Goal: Information Seeking & Learning: Learn about a topic

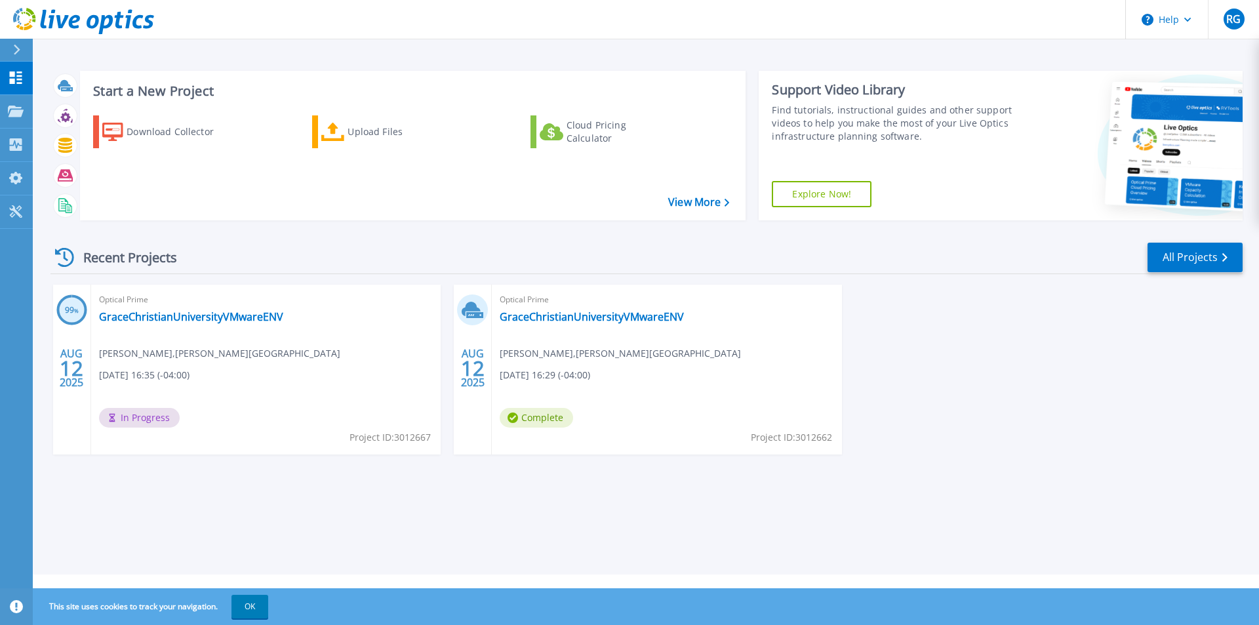
click at [174, 372] on span "[DATE] 16:35 (-04:00)" at bounding box center [144, 375] width 90 height 14
click at [67, 145] on p "Collectors" at bounding box center [55, 145] width 43 height 34
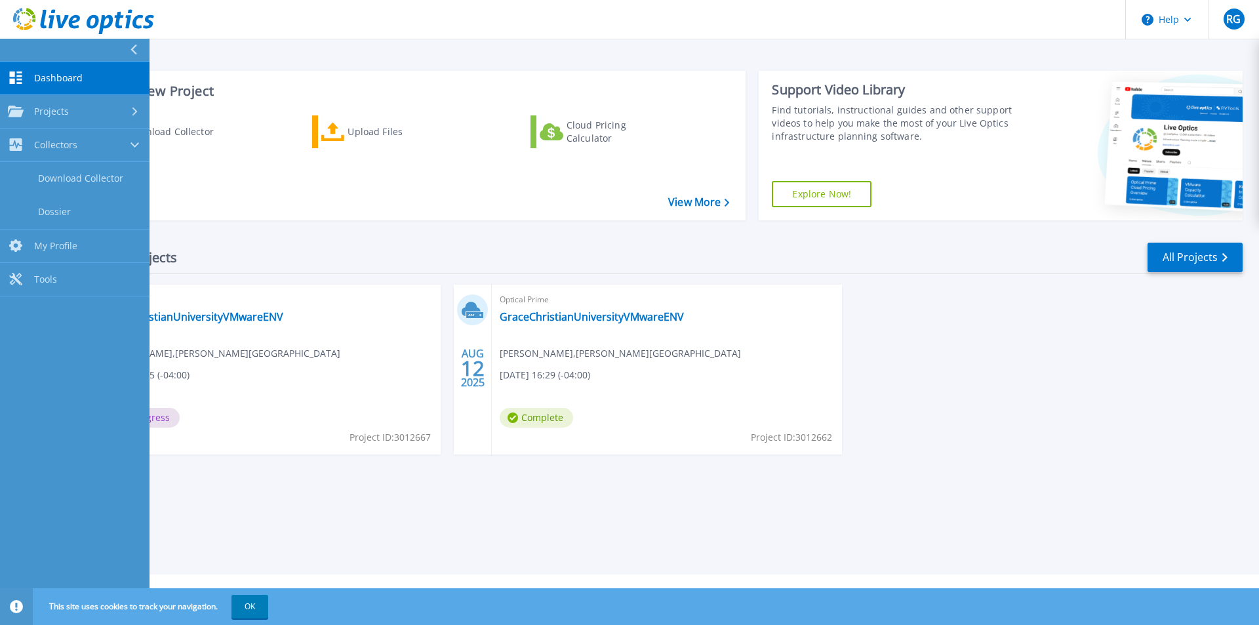
click at [301, 165] on div "Download Collector Upload Files Cloud Pricing Calculator" at bounding box center [411, 159] width 657 height 109
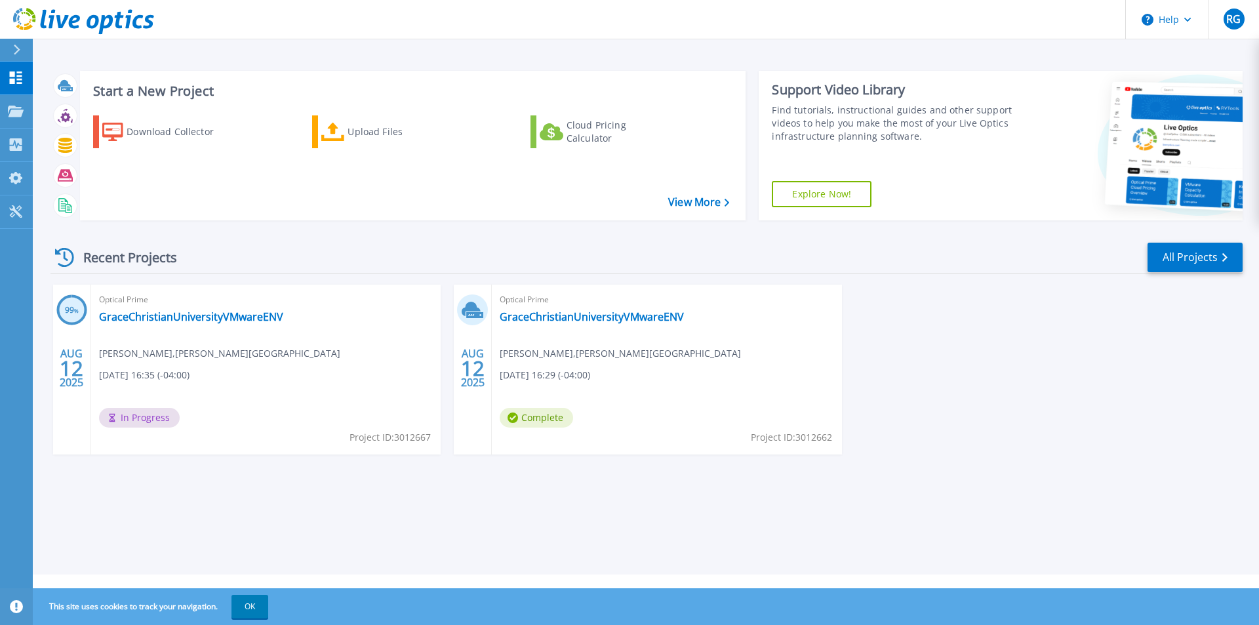
click at [14, 50] on icon at bounding box center [16, 50] width 7 height 10
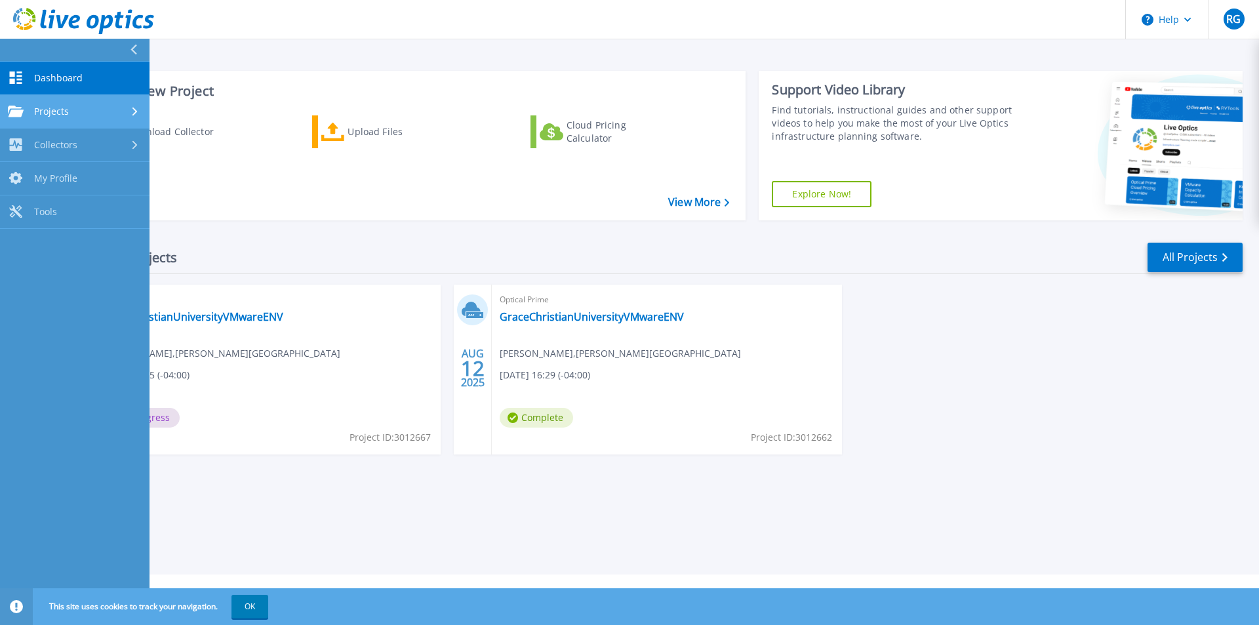
click at [126, 115] on div "Projects" at bounding box center [75, 112] width 134 height 12
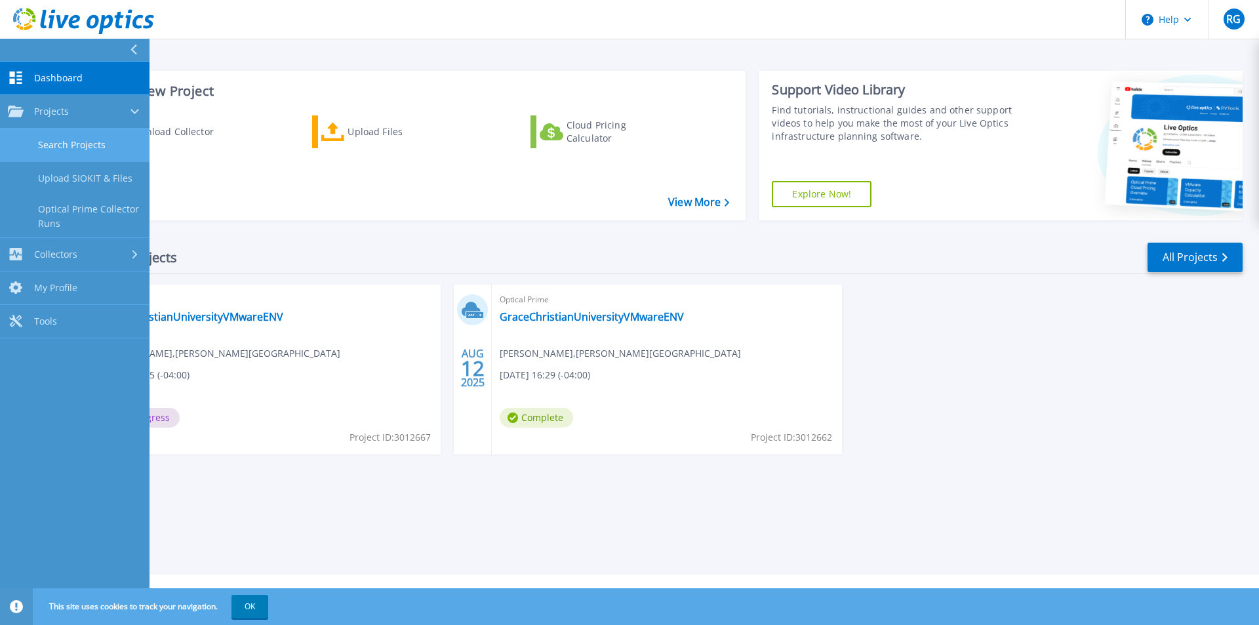
click at [112, 144] on link "Search Projects" at bounding box center [74, 144] width 149 height 33
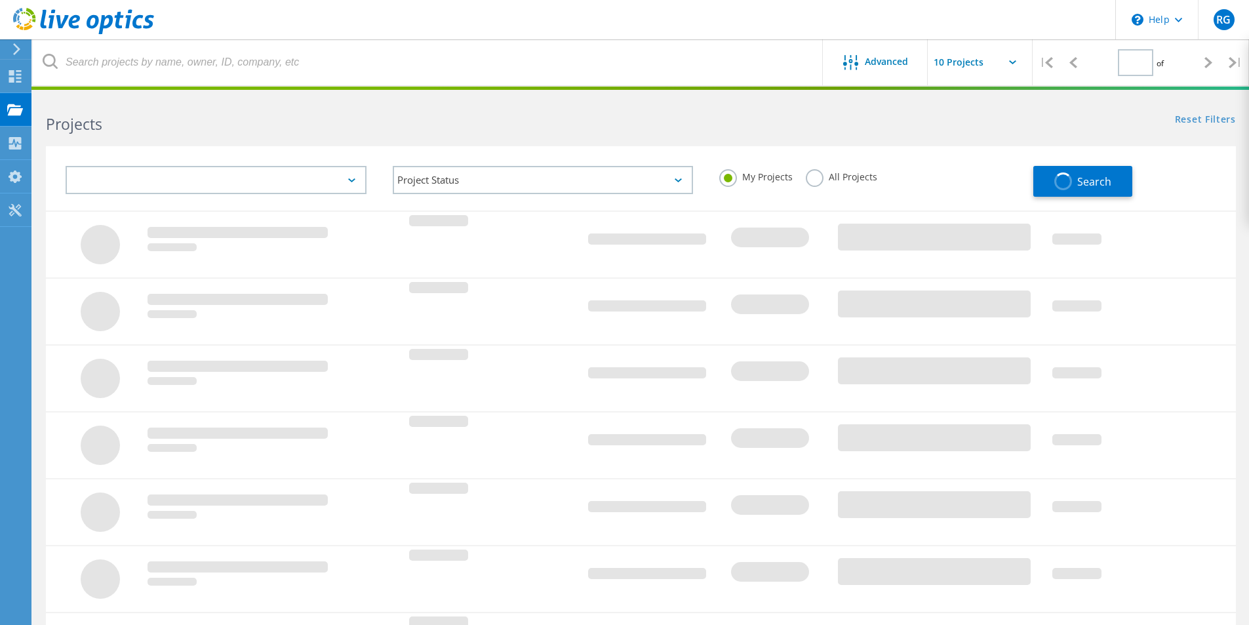
type input "1"
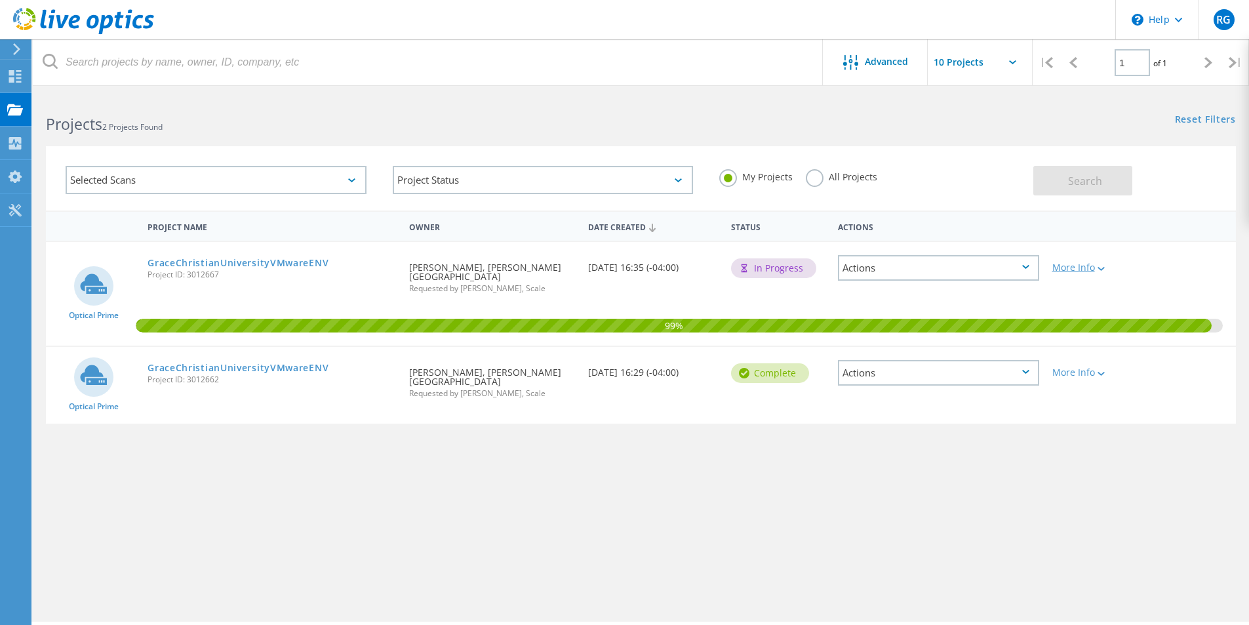
click at [1075, 271] on div "More Info" at bounding box center [1093, 267] width 82 height 9
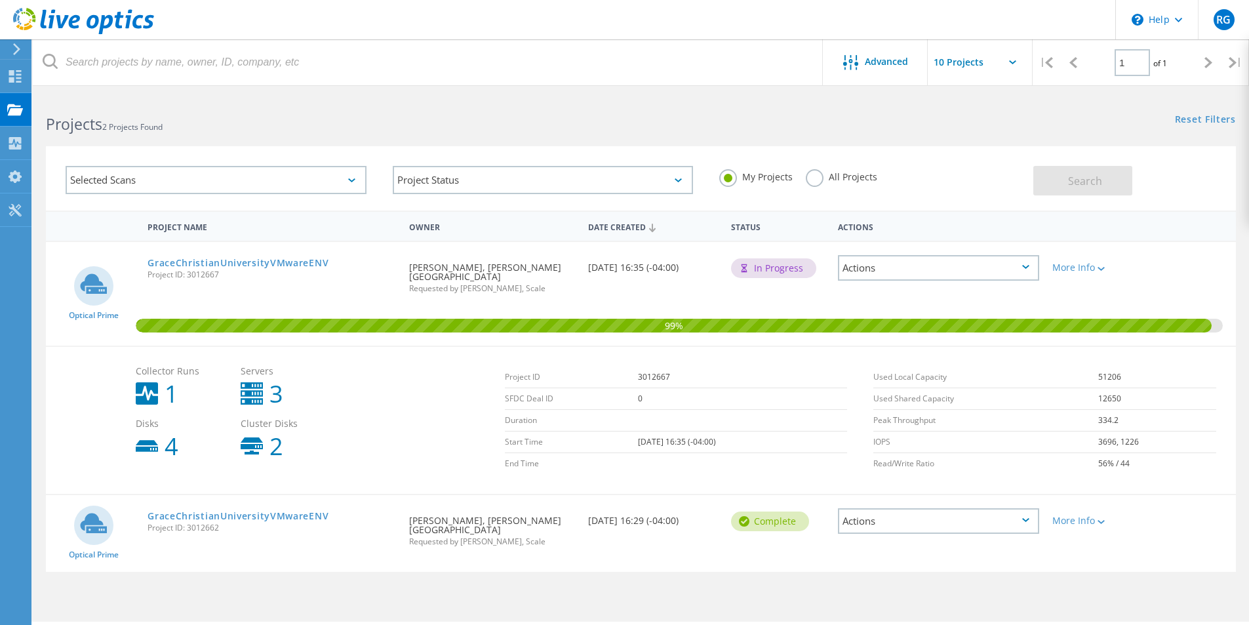
click at [958, 258] on div "Actions" at bounding box center [938, 268] width 201 height 26
click at [876, 246] on div "View Project" at bounding box center [938, 247] width 199 height 20
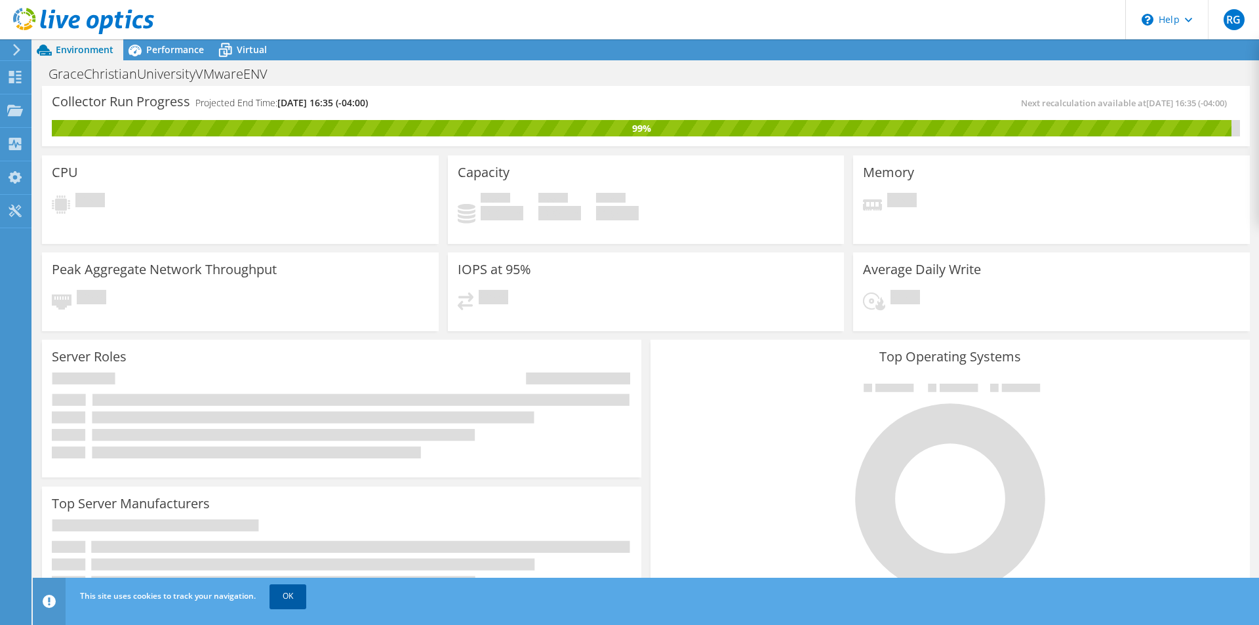
click at [283, 596] on link "OK" at bounding box center [287, 596] width 37 height 24
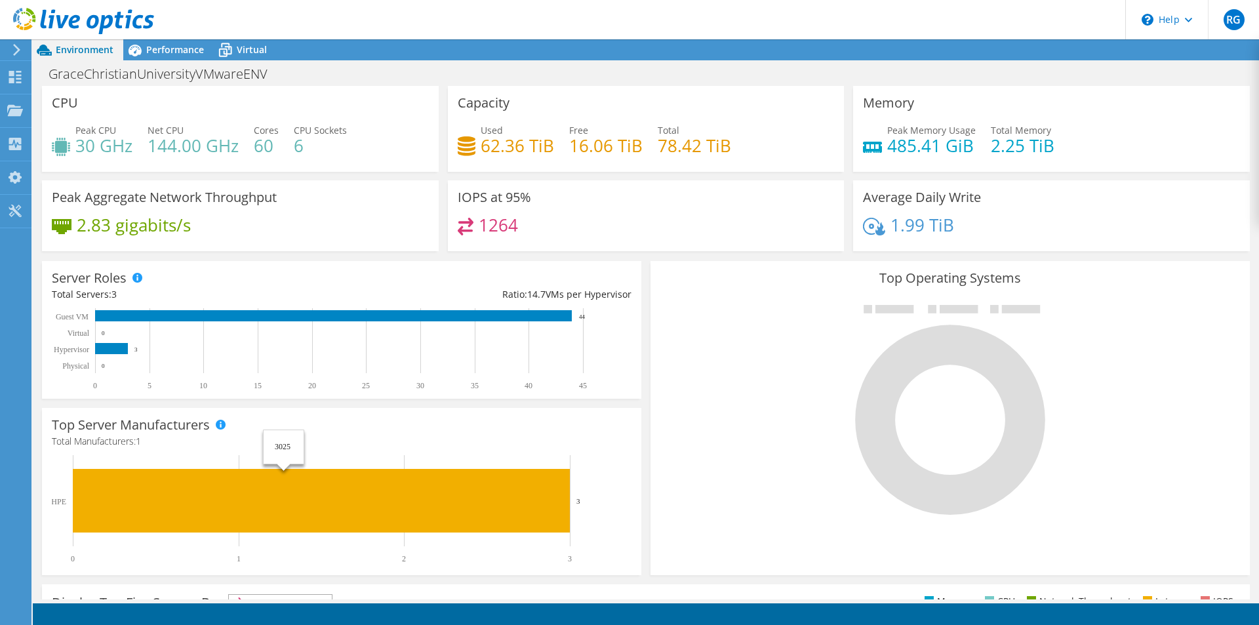
scroll to position [250, 0]
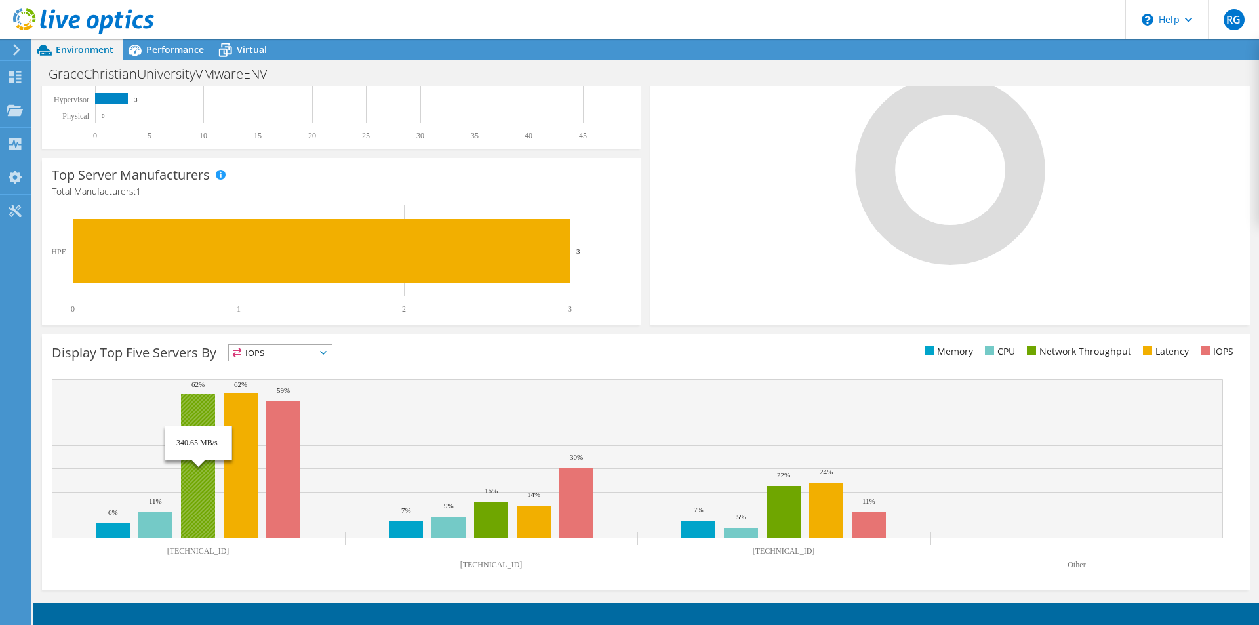
click at [195, 427] on rect at bounding box center [198, 466] width 34 height 144
click at [275, 357] on span "IOPS" at bounding box center [280, 353] width 103 height 16
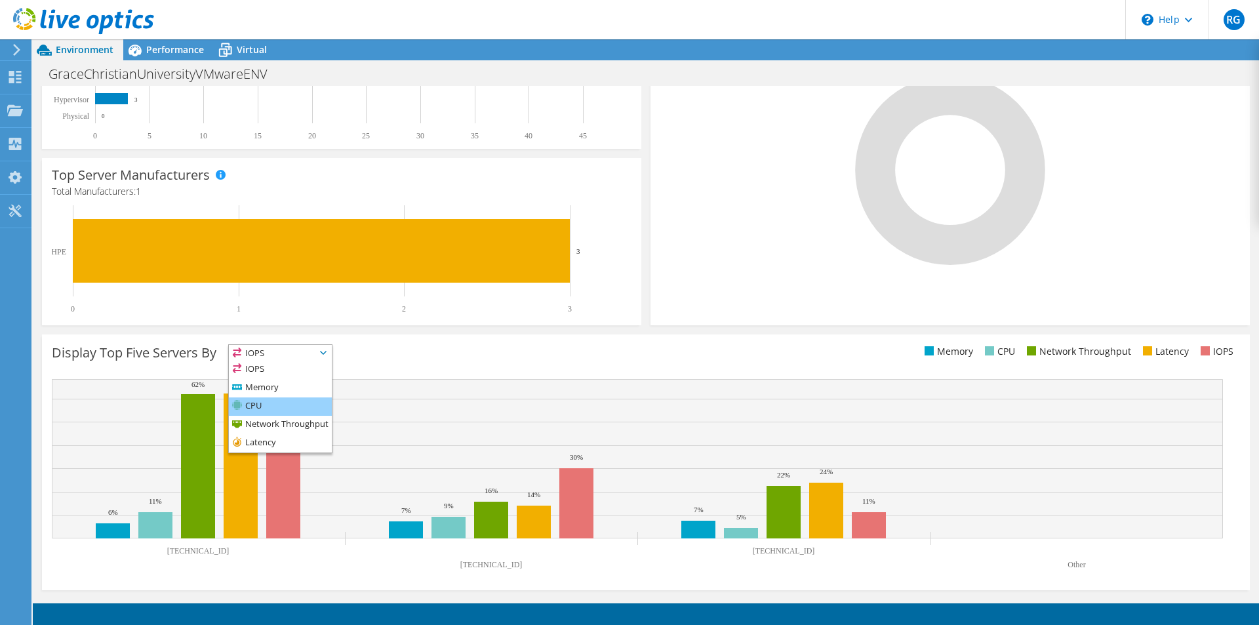
click at [262, 400] on li "CPU" at bounding box center [280, 406] width 103 height 18
click at [287, 351] on span "CPU" at bounding box center [272, 353] width 87 height 16
click at [250, 388] on li "Memory" at bounding box center [280, 388] width 103 height 18
click at [442, 399] on rect at bounding box center [637, 458] width 1171 height 159
click at [1080, 564] on text "Other" at bounding box center [1076, 564] width 18 height 9
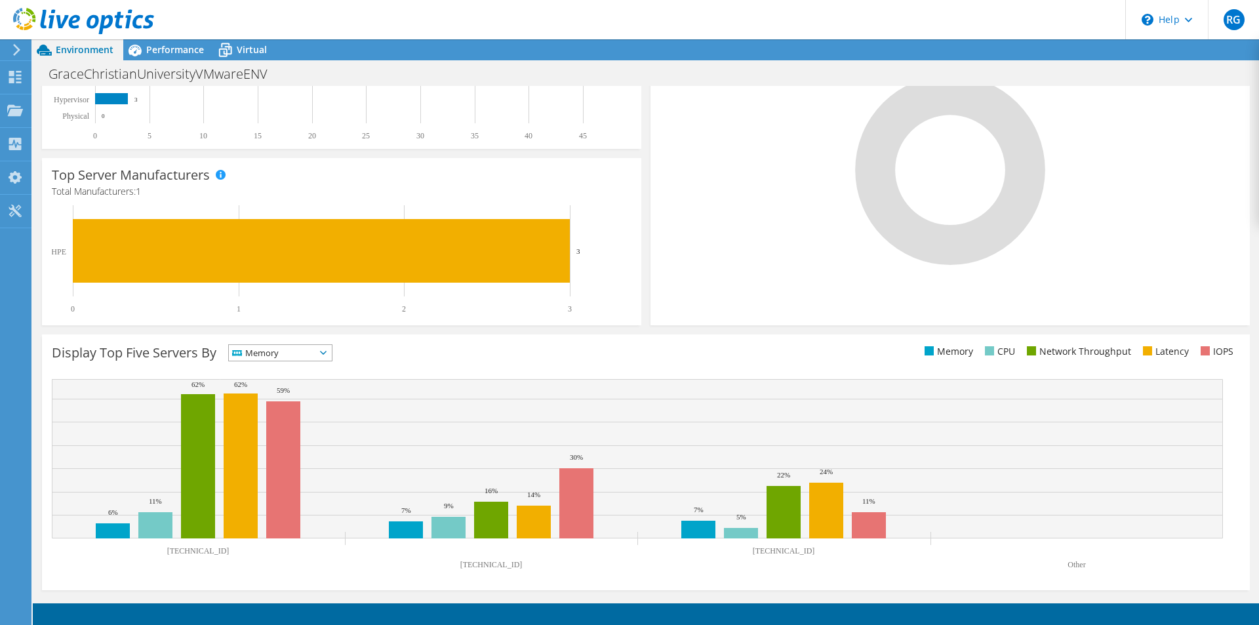
scroll to position [0, 0]
click at [170, 39] on header "RG End User [PERSON_NAME] [EMAIL_ADDRESS][DOMAIN_NAME] [PERSON_NAME][GEOGRAPHIC…" at bounding box center [629, 19] width 1259 height 39
click at [170, 47] on span "Performance" at bounding box center [175, 49] width 58 height 12
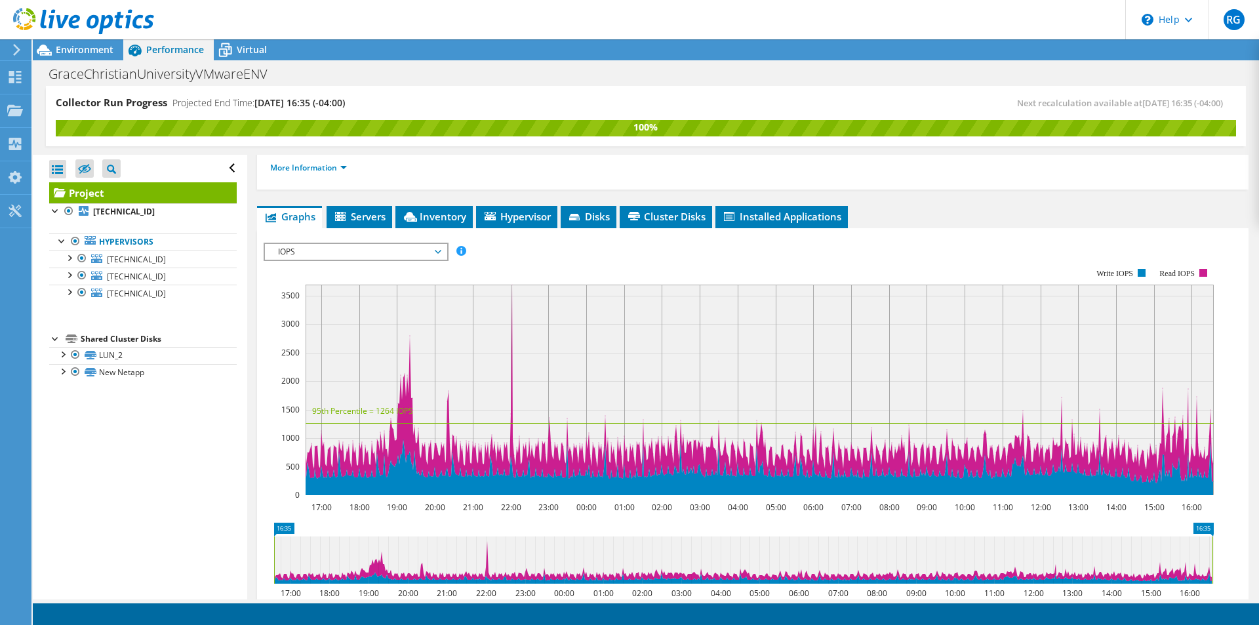
scroll to position [210, 0]
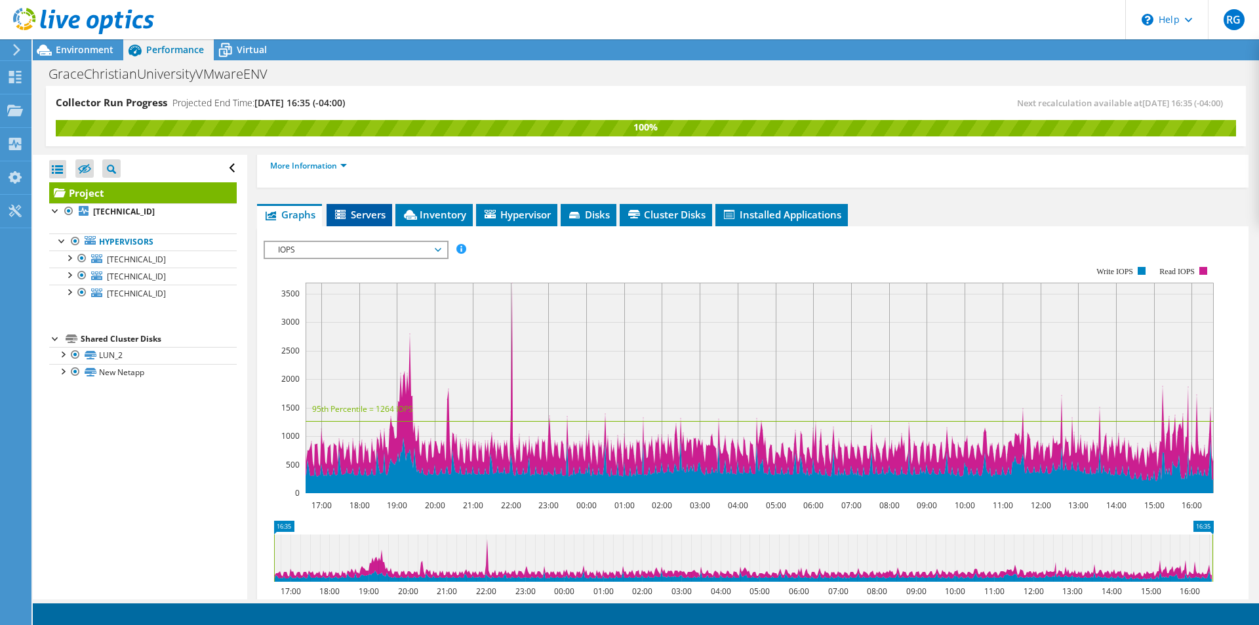
click at [359, 208] on span "Servers" at bounding box center [359, 214] width 52 height 13
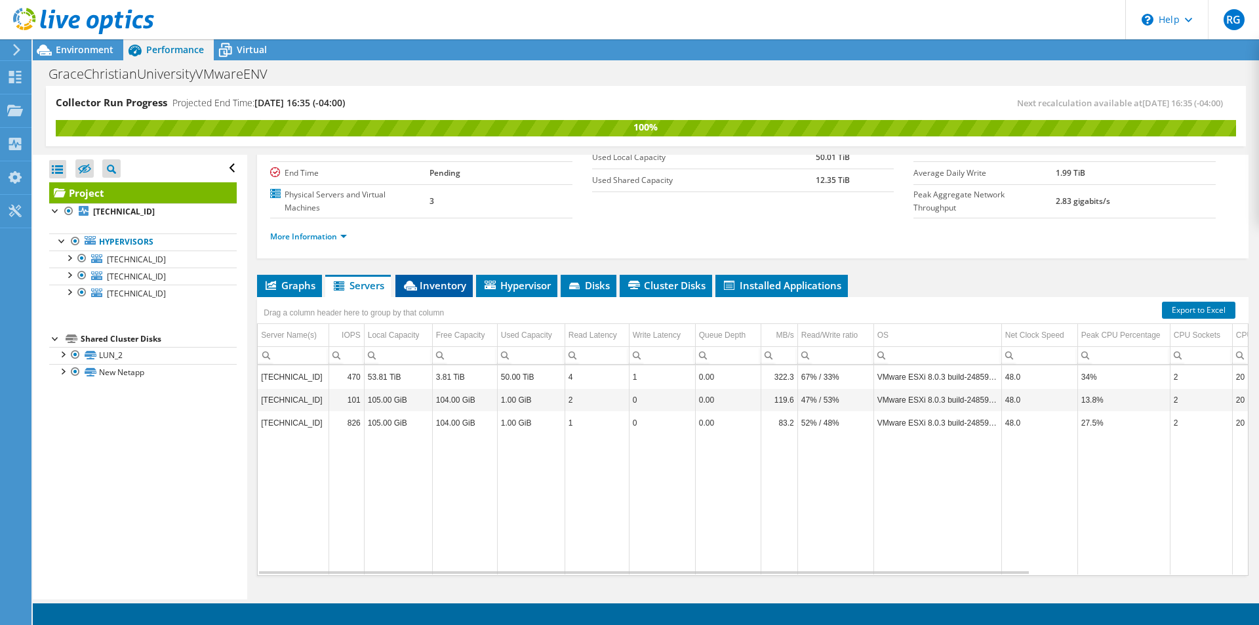
click at [433, 279] on span "Inventory" at bounding box center [434, 285] width 64 height 13
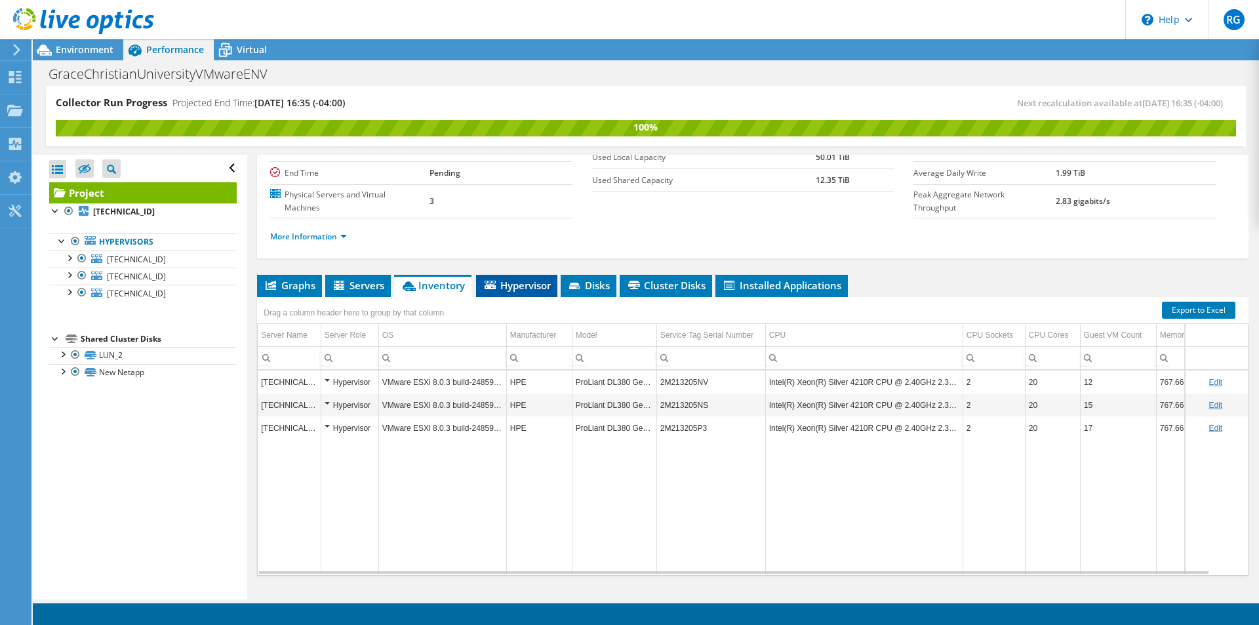
click at [486, 275] on li "Hypervisor" at bounding box center [516, 286] width 81 height 22
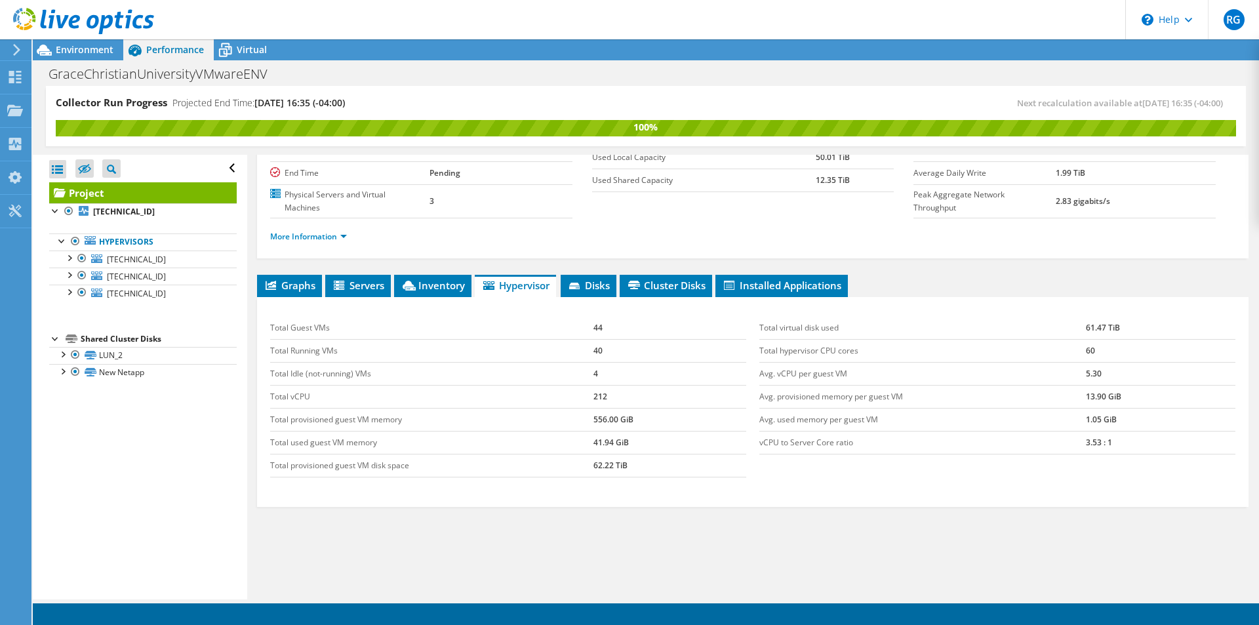
click at [486, 275] on li "Hypervisor" at bounding box center [515, 286] width 81 height 22
click at [590, 275] on li "Disks" at bounding box center [588, 286] width 56 height 22
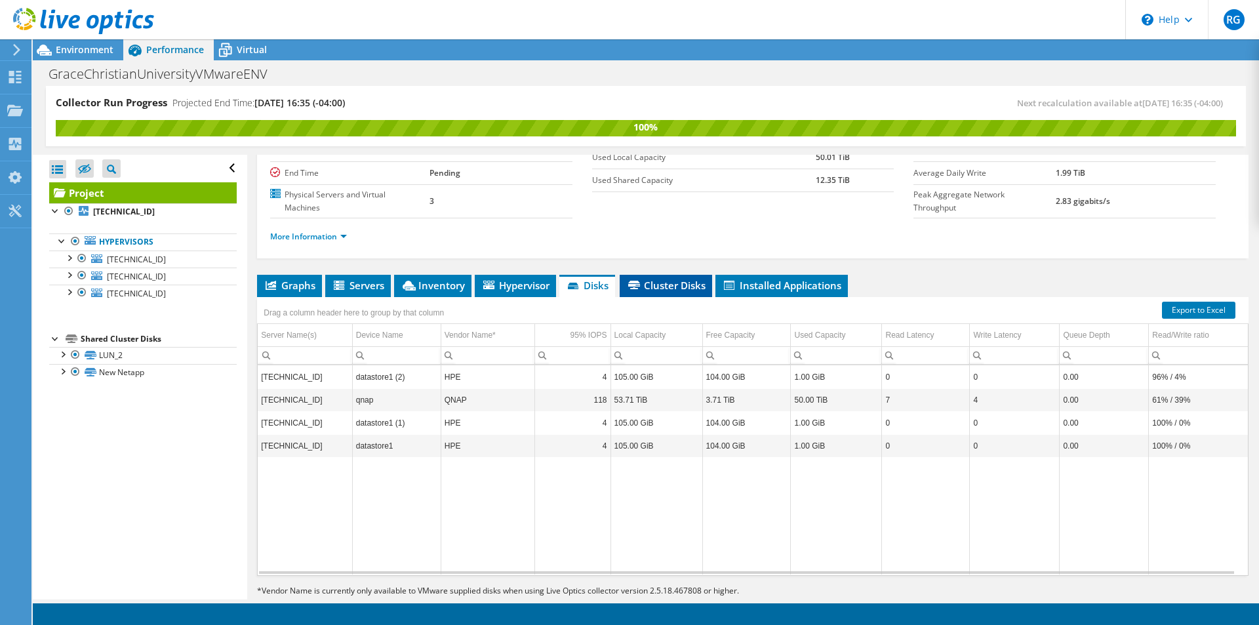
click at [661, 279] on span "Cluster Disks" at bounding box center [665, 285] width 79 height 13
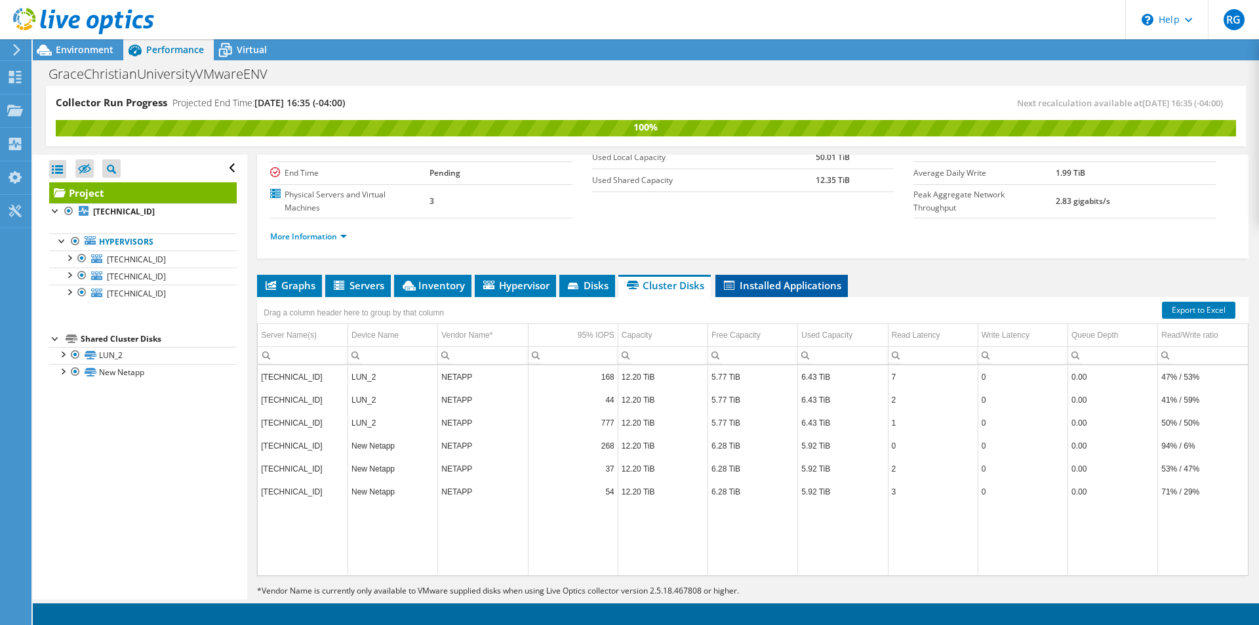
click at [757, 279] on span "Installed Applications" at bounding box center [781, 285] width 119 height 13
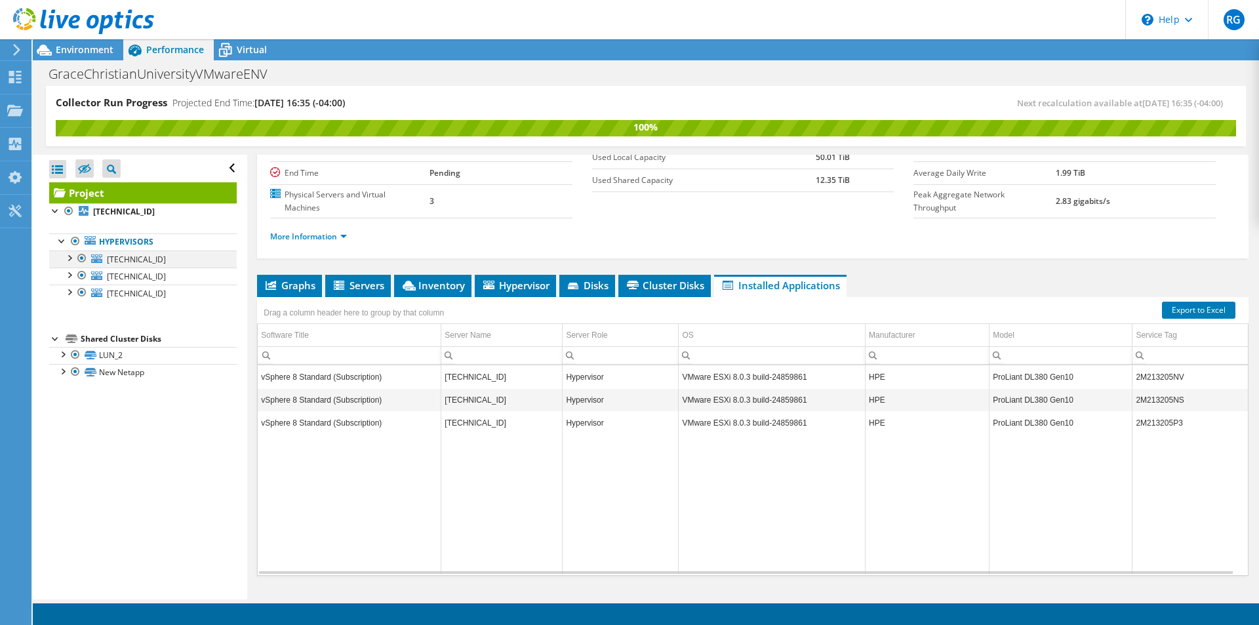
click at [67, 259] on div at bounding box center [68, 256] width 13 height 13
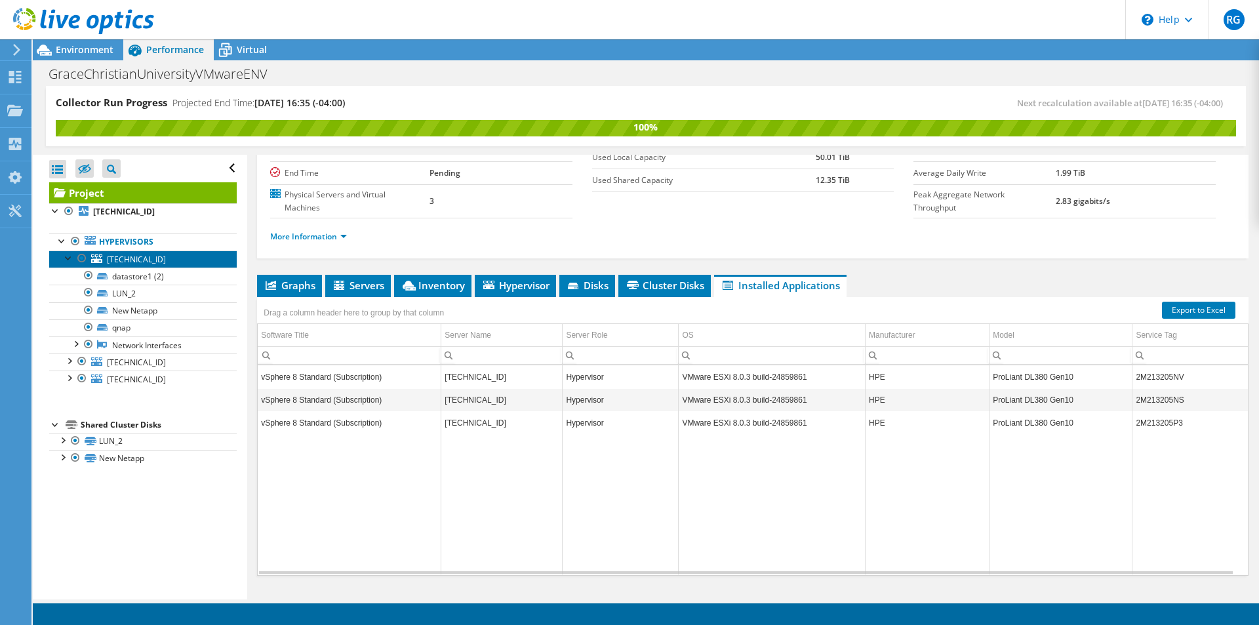
click at [129, 258] on span "[TECHNICAL_ID]" at bounding box center [136, 259] width 59 height 11
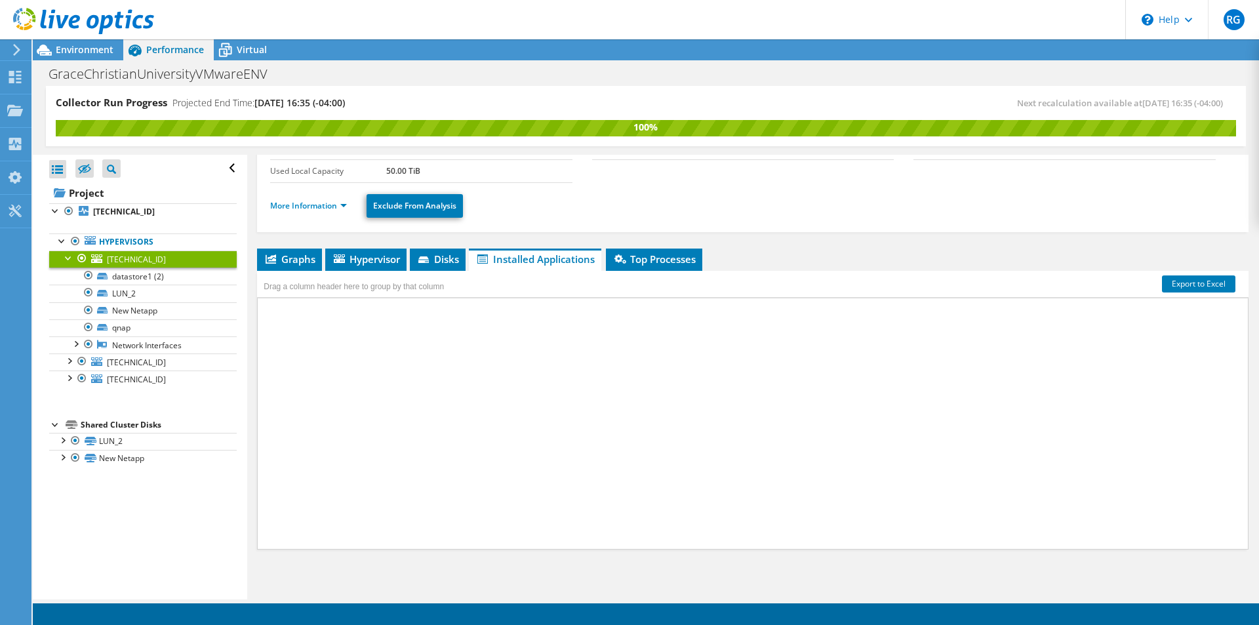
scroll to position [103, 0]
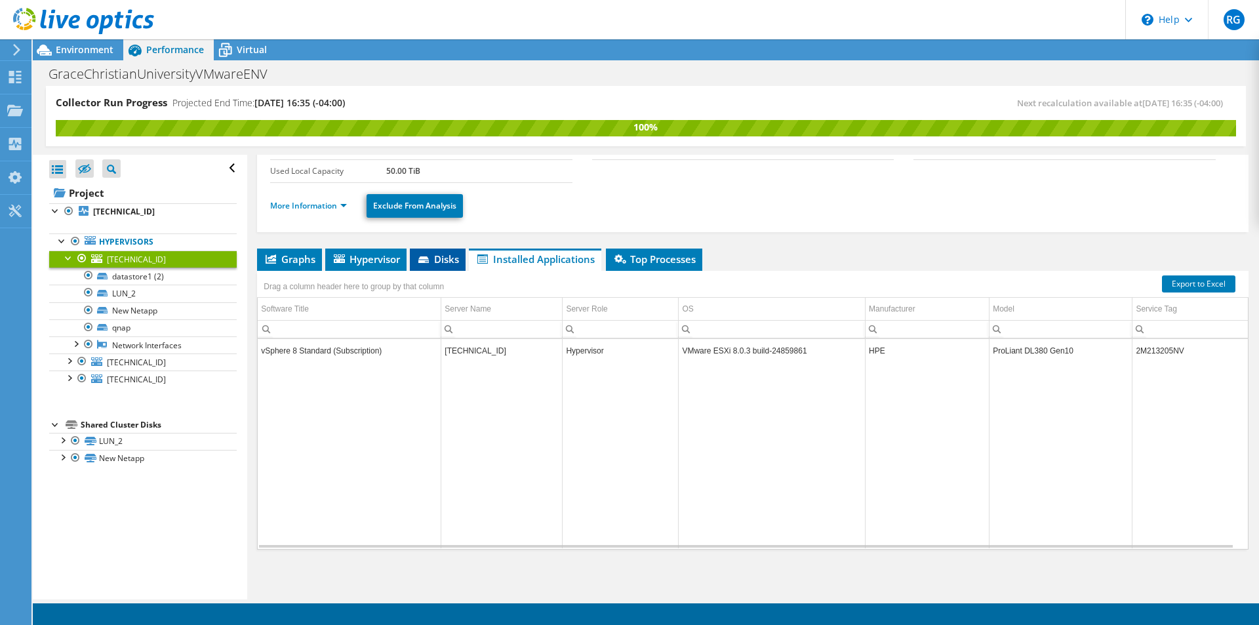
click at [431, 257] on icon at bounding box center [424, 260] width 13 height 9
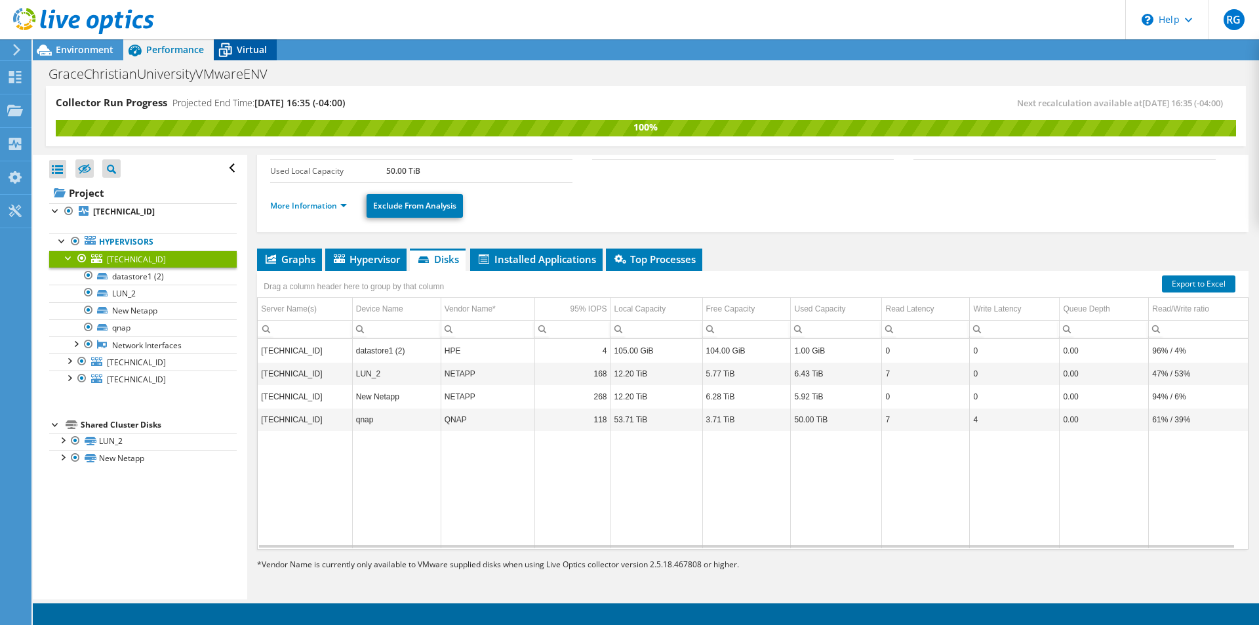
click at [235, 51] on icon at bounding box center [225, 50] width 23 height 23
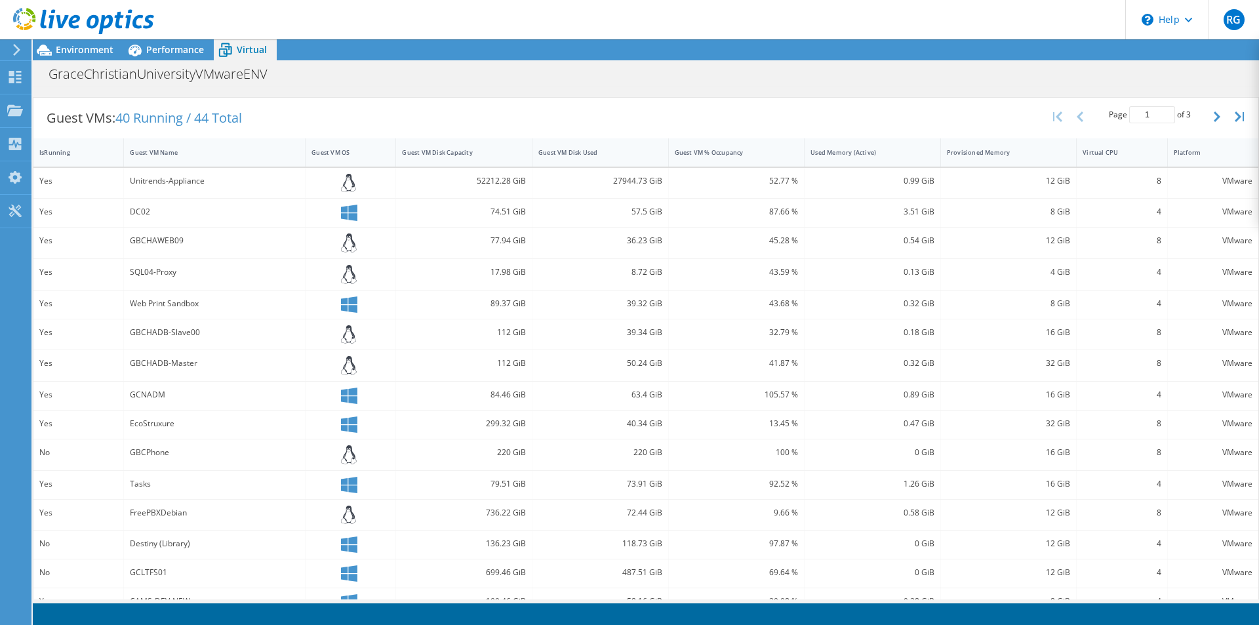
scroll to position [344, 0]
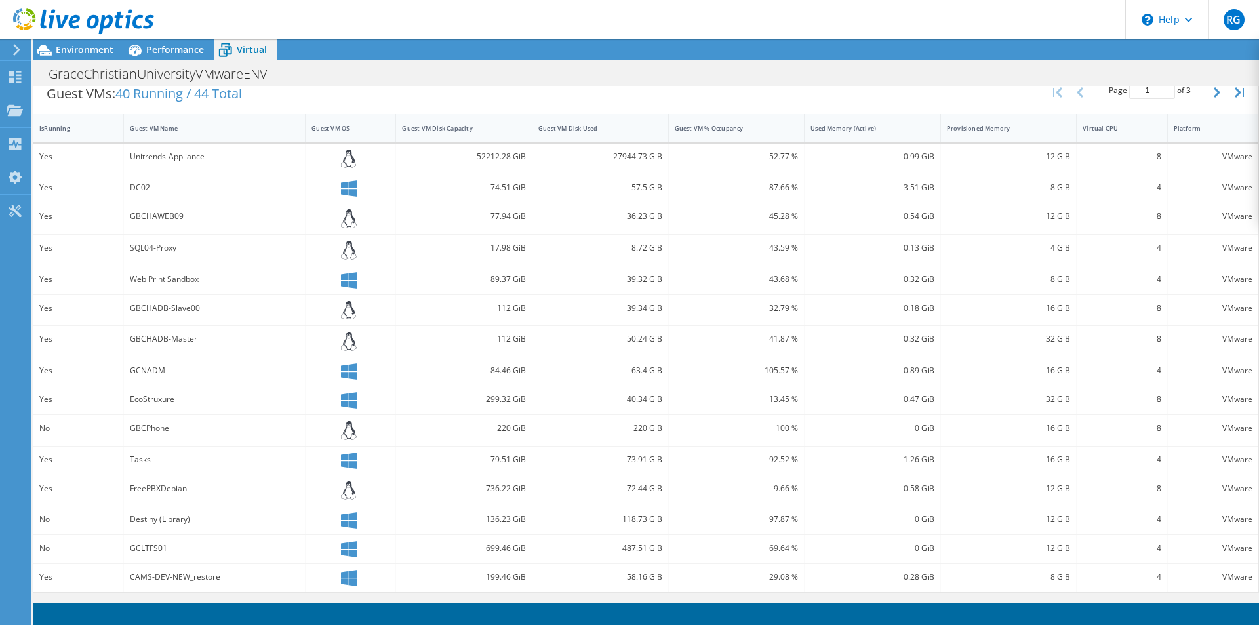
click at [1156, 599] on div "Environment Performance Virtual Upgrades Print" at bounding box center [646, 331] width 1226 height 585
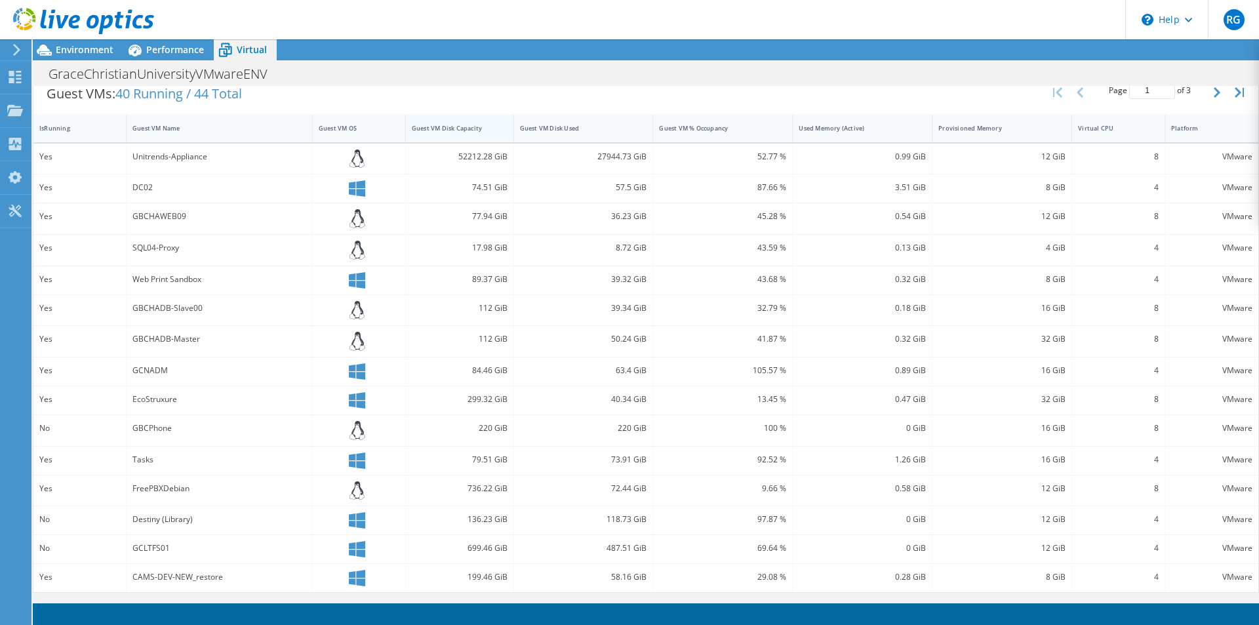
drag, startPoint x: 527, startPoint y: 127, endPoint x: 500, endPoint y: 125, distance: 26.9
click at [501, 125] on div at bounding box center [513, 128] width 24 height 28
